Goal: Information Seeking & Learning: Learn about a topic

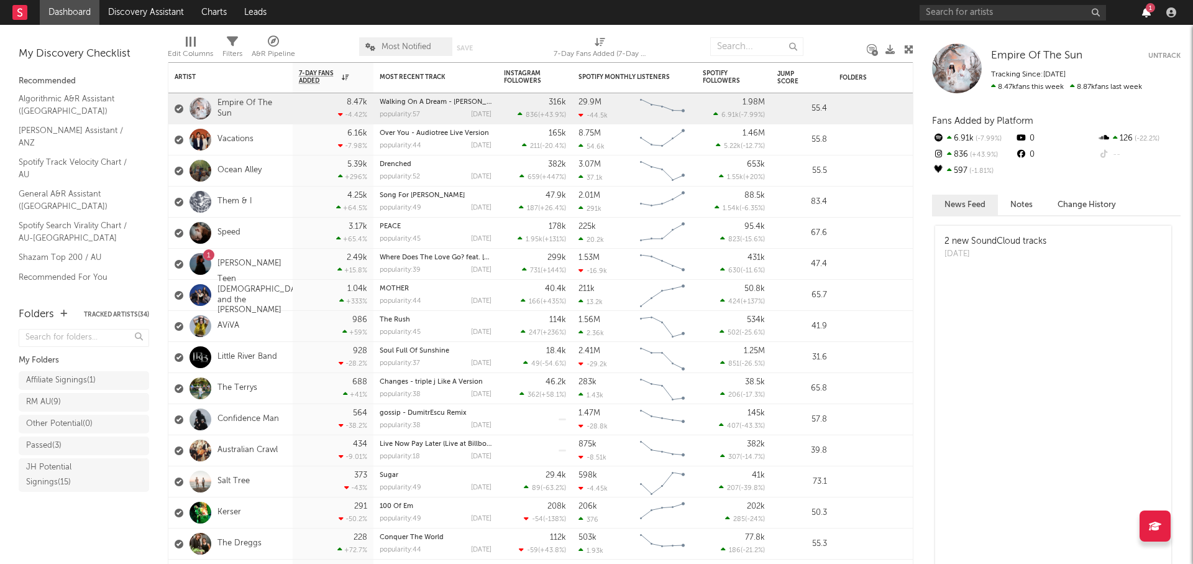
click at [1144, 12] on icon "button" at bounding box center [1146, 12] width 9 height 10
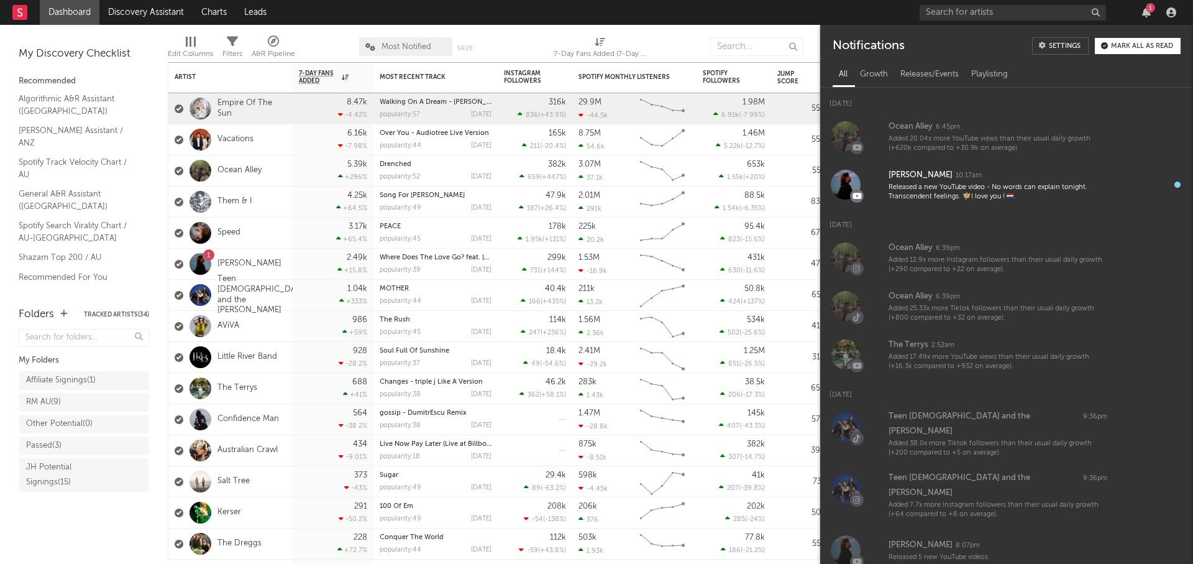
click at [1152, 44] on div "Mark all as read" at bounding box center [1142, 46] width 62 height 7
click at [1144, 9] on icon "button" at bounding box center [1146, 12] width 9 height 10
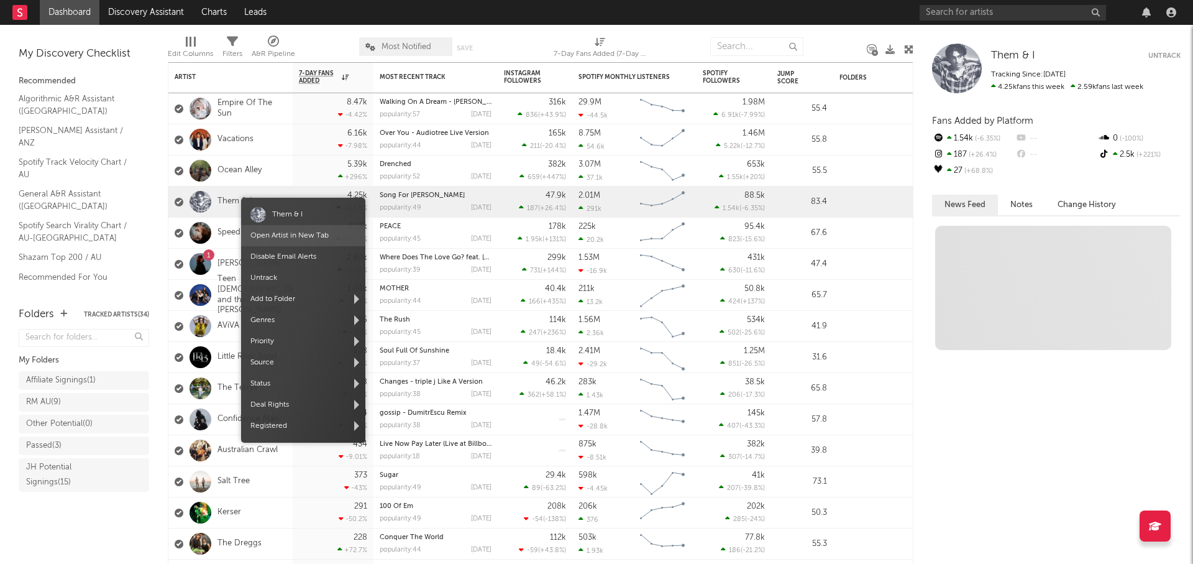
click at [302, 234] on link "Open Artist in New Tab" at bounding box center [290, 235] width 78 height 7
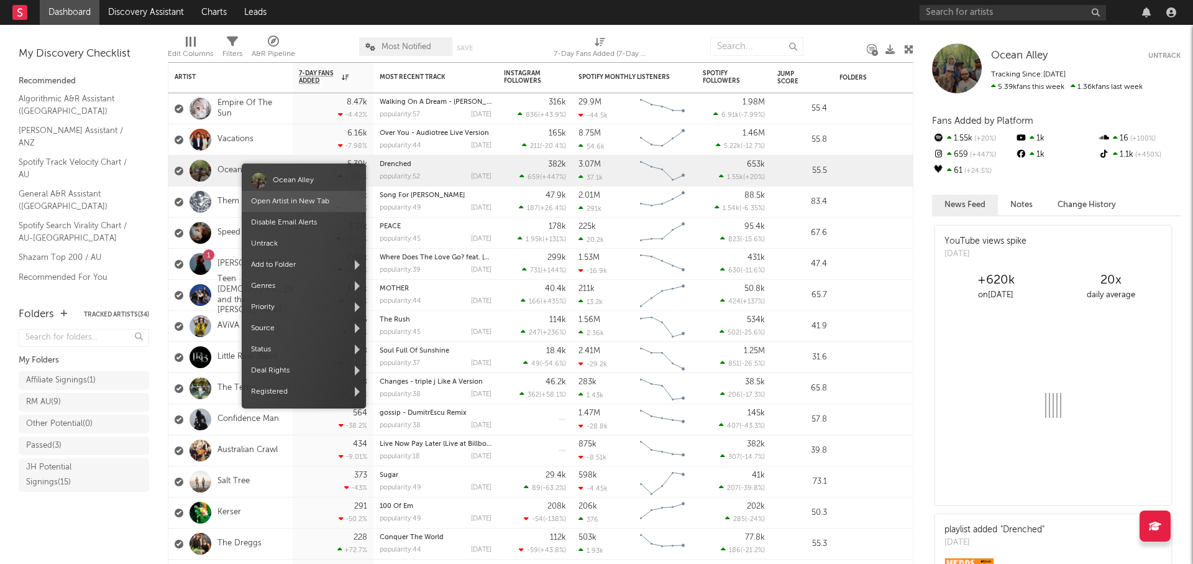
click at [312, 200] on link "Open Artist in New Tab" at bounding box center [290, 201] width 78 height 7
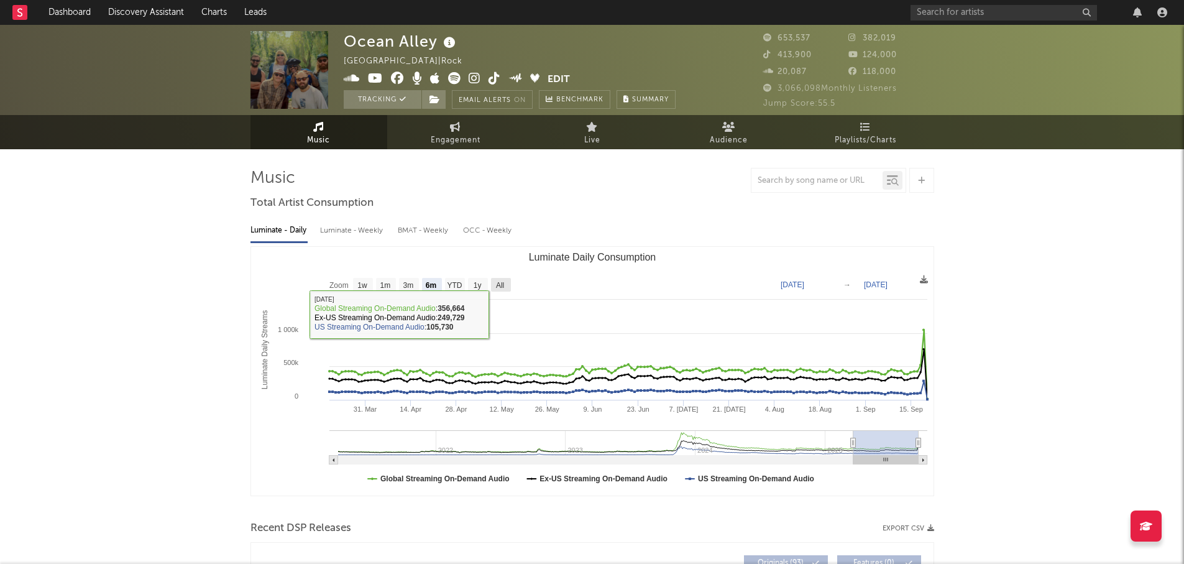
click at [497, 287] on text "All" at bounding box center [499, 285] width 8 height 9
select select "All"
type input "[DATE]"
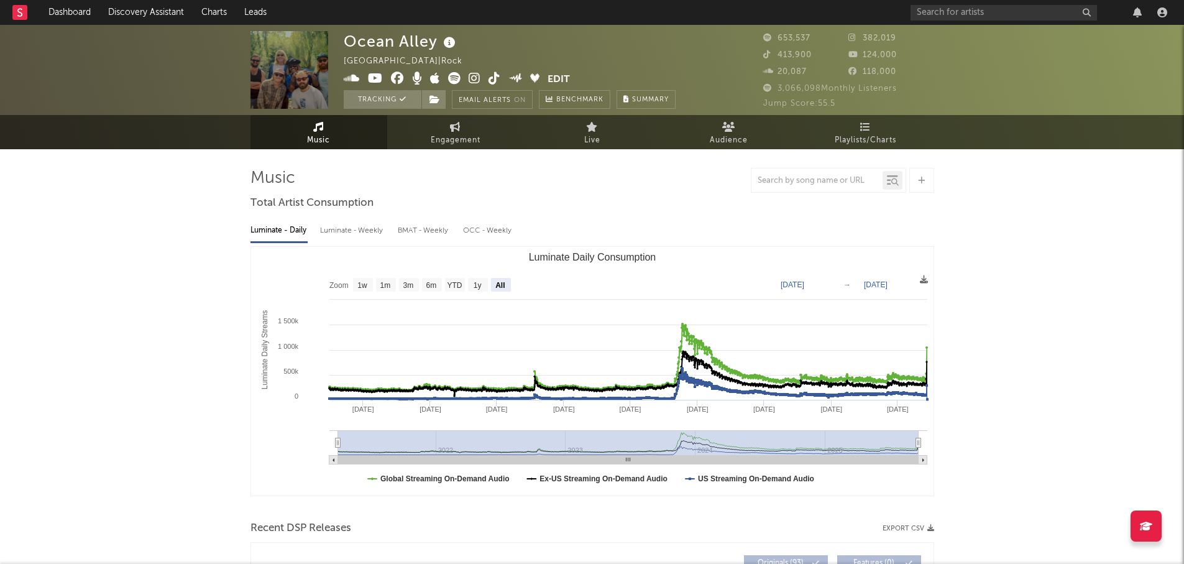
click at [369, 229] on div "Luminate - Weekly" at bounding box center [352, 230] width 65 height 21
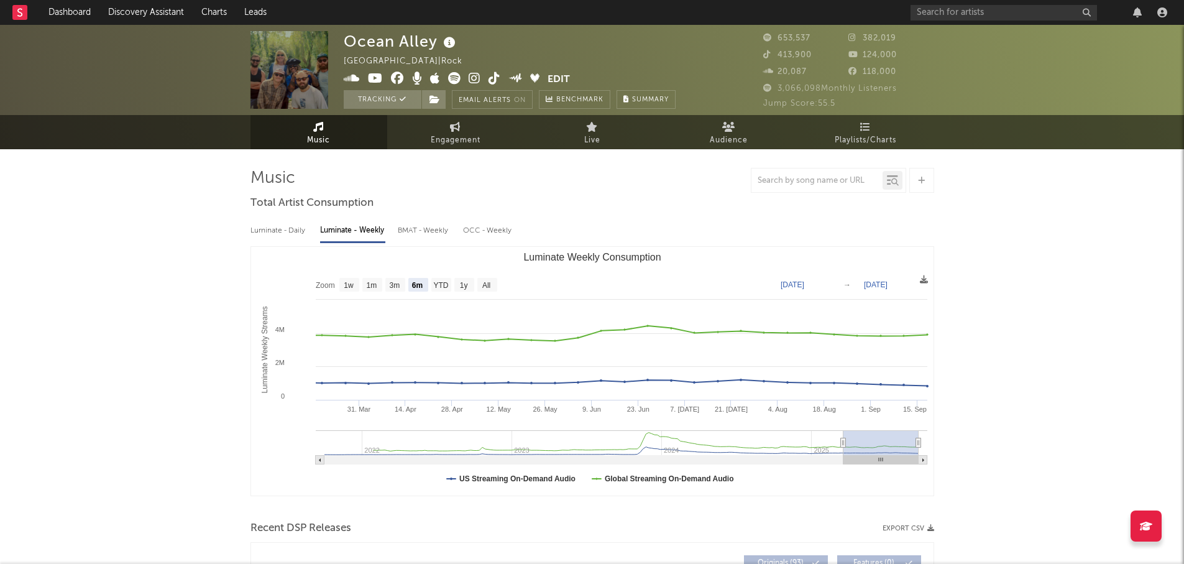
click at [497, 288] on rect "Luminate Weekly Consumption" at bounding box center [592, 371] width 683 height 249
click at [492, 288] on rect "Luminate Weekly Consumption" at bounding box center [487, 285] width 20 height 14
select select "All"
type input "[DATE]"
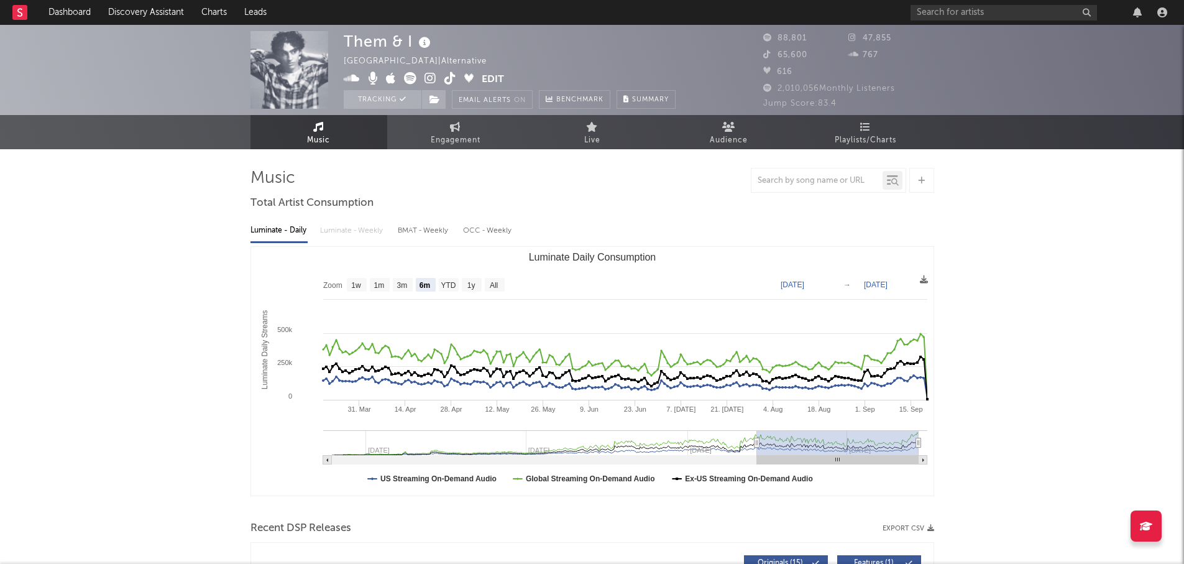
select select "6m"
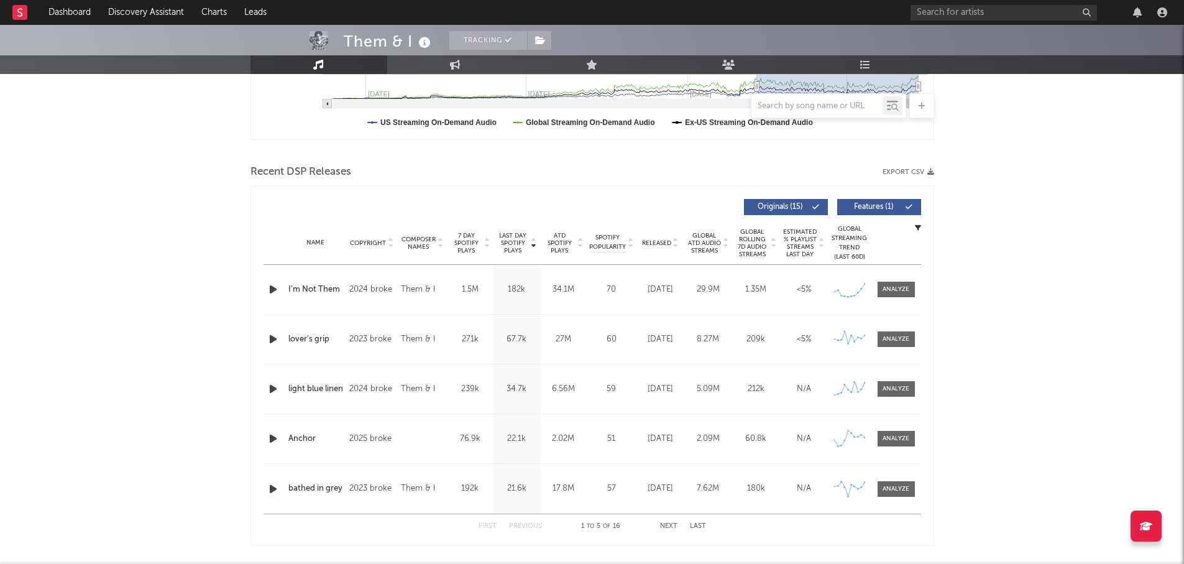
scroll to position [373, 0]
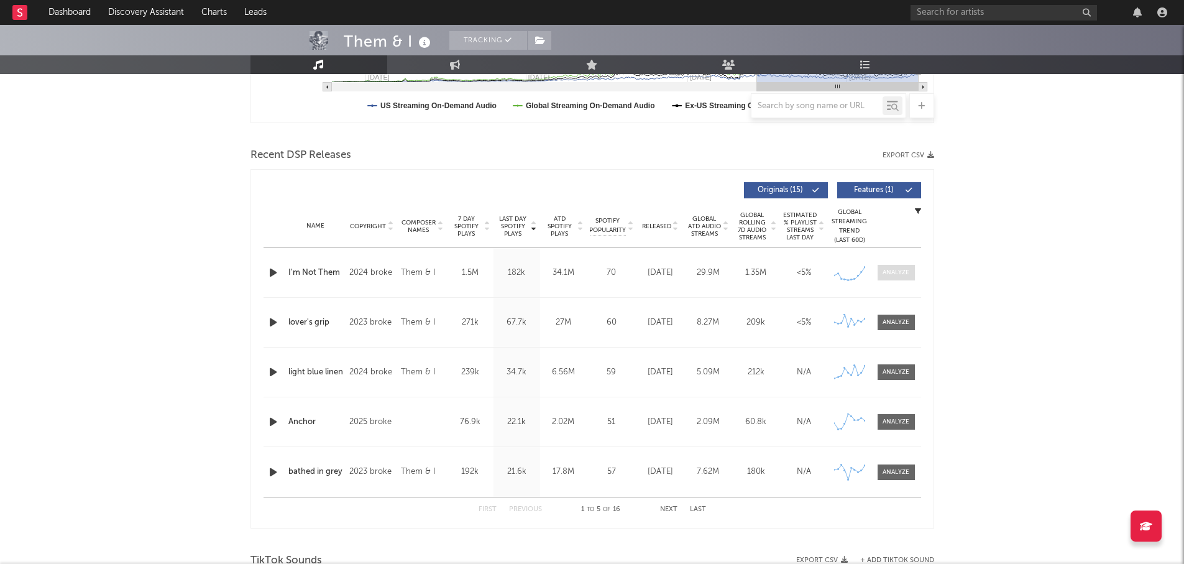
click at [901, 274] on div at bounding box center [896, 272] width 27 height 9
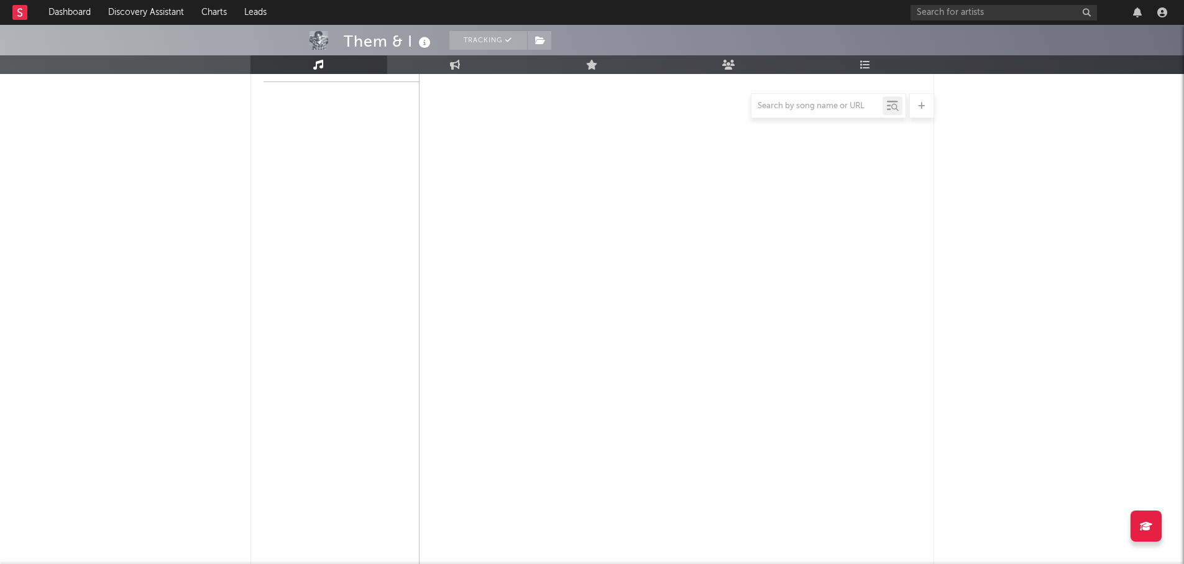
select select "6m"
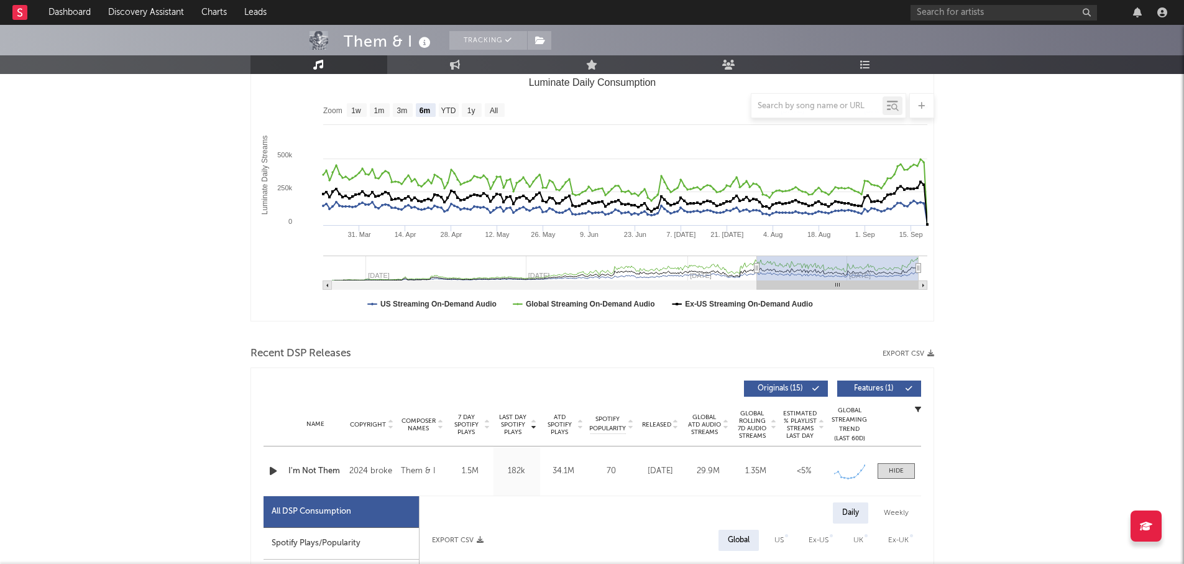
scroll to position [0, 0]
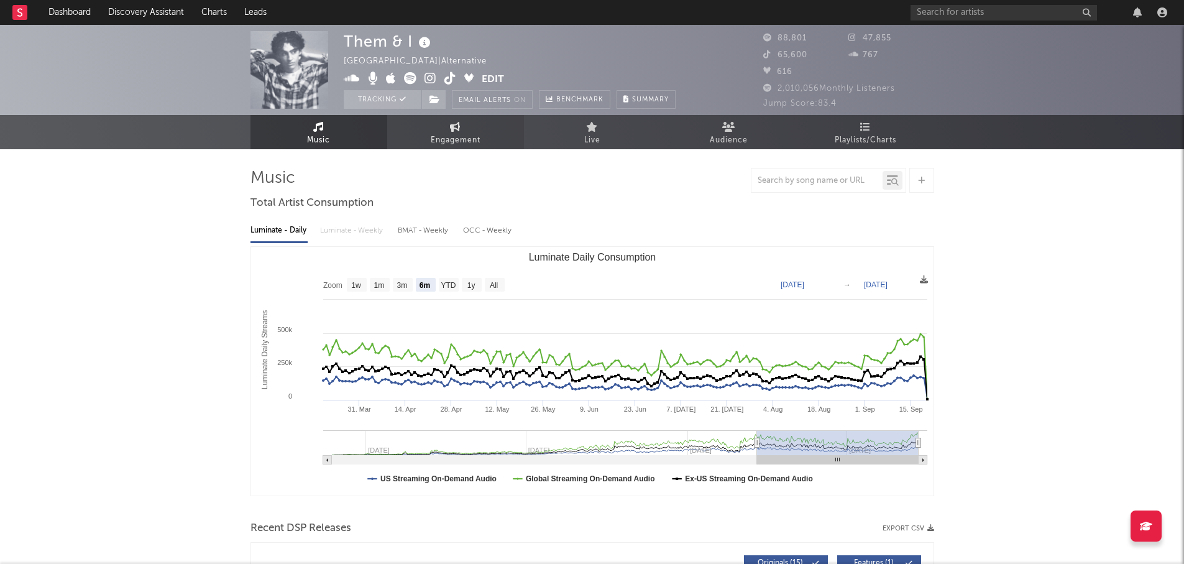
click at [454, 140] on span "Engagement" at bounding box center [456, 140] width 50 height 15
select select "1w"
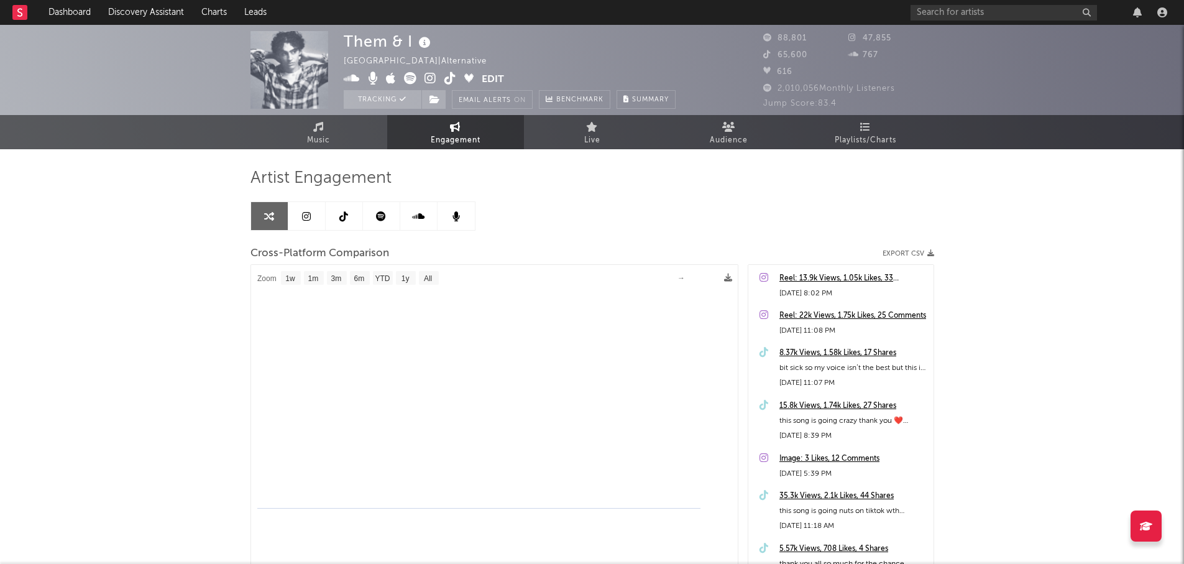
select select "1m"
